Goal: Check status: Check status

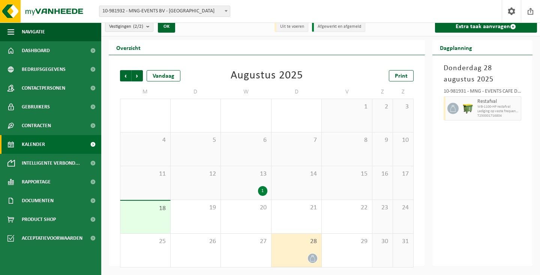
scroll to position [5, 0]
click at [293, 244] on span "28" at bounding box center [296, 242] width 43 height 8
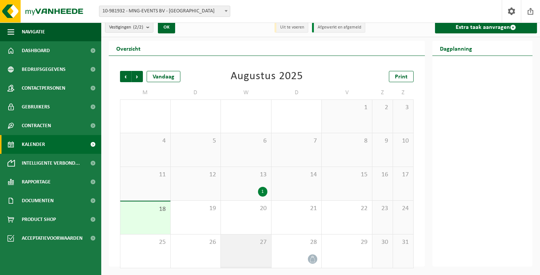
click at [263, 251] on div "27" at bounding box center [246, 251] width 50 height 33
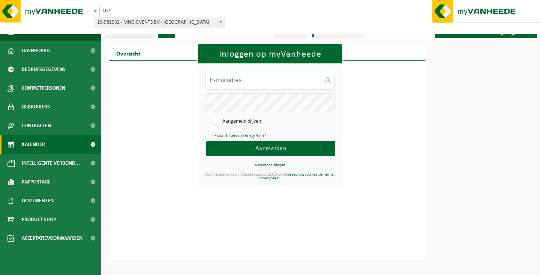
scroll to position [0, 0]
type input "cafedelaars@gmail.com"
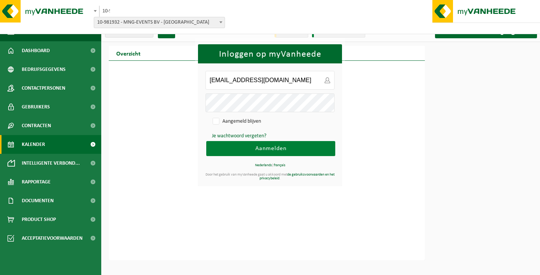
click at [271, 146] on span "Aanmelden" at bounding box center [271, 149] width 31 height 6
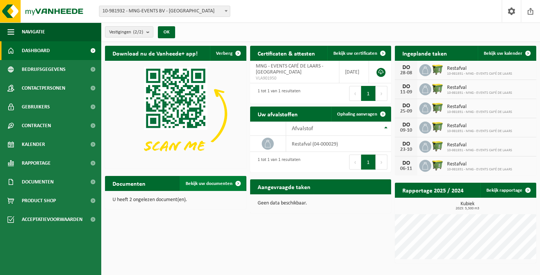
click at [221, 184] on span "Bekijk uw documenten" at bounding box center [209, 183] width 47 height 5
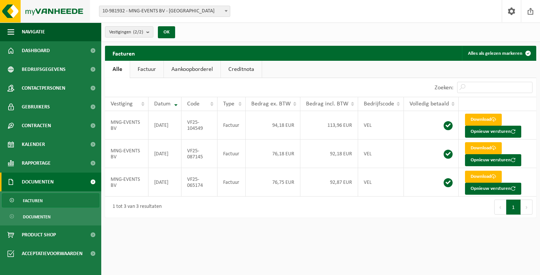
click at [60, 11] on img at bounding box center [45, 11] width 90 height 23
